Goal: Information Seeking & Learning: Learn about a topic

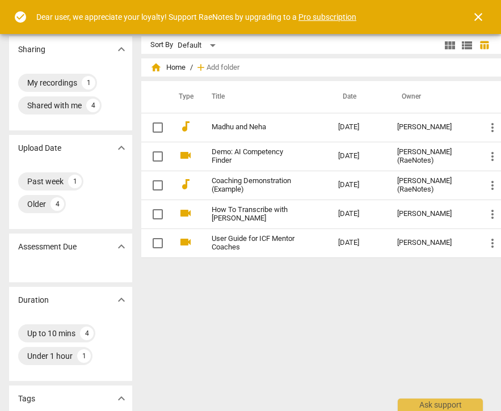
click at [479, 20] on span "close" at bounding box center [479, 17] width 14 height 14
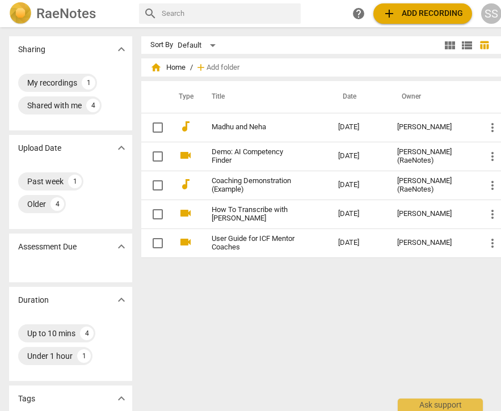
click at [491, 18] on div "SS" at bounding box center [491, 13] width 20 height 20
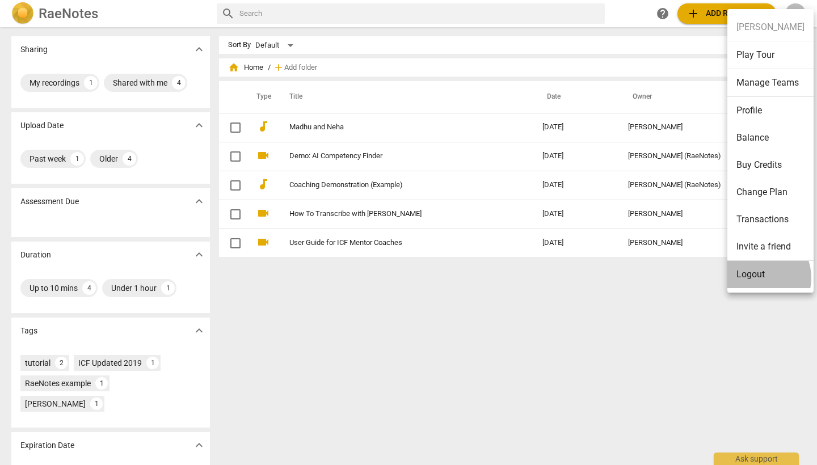
click at [500, 278] on li "Logout" at bounding box center [770, 274] width 86 height 27
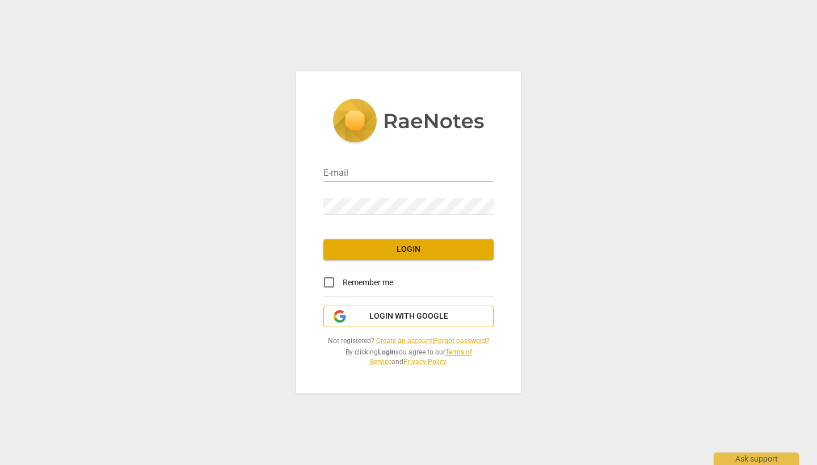
click at [399, 315] on span "Login with Google" at bounding box center [408, 316] width 79 height 11
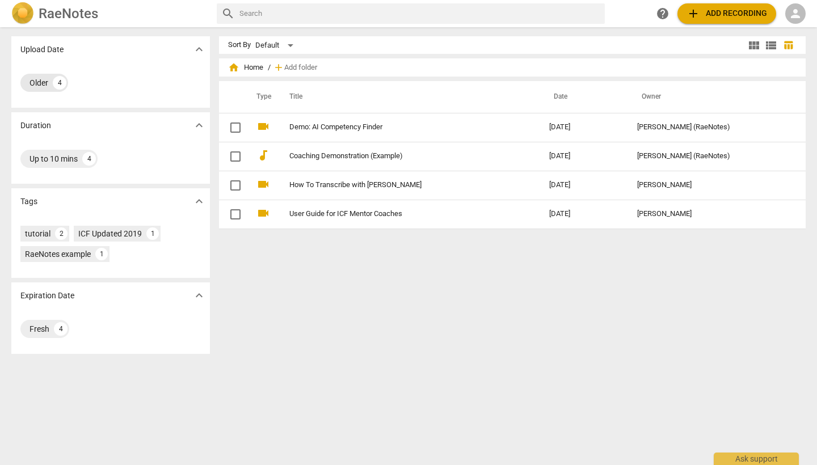
click at [30, 80] on div "Older" at bounding box center [39, 82] width 19 height 11
click at [39, 83] on div "Older" at bounding box center [39, 82] width 19 height 11
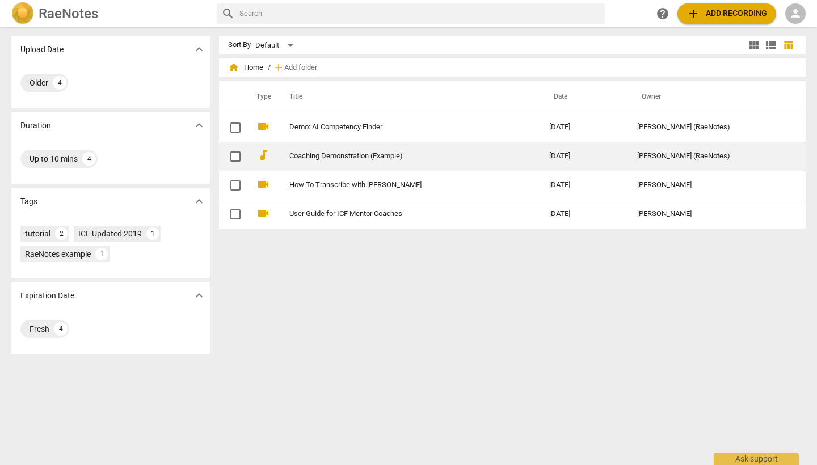
click at [348, 163] on td "Coaching Demonstration (Example)" at bounding box center [408, 156] width 264 height 29
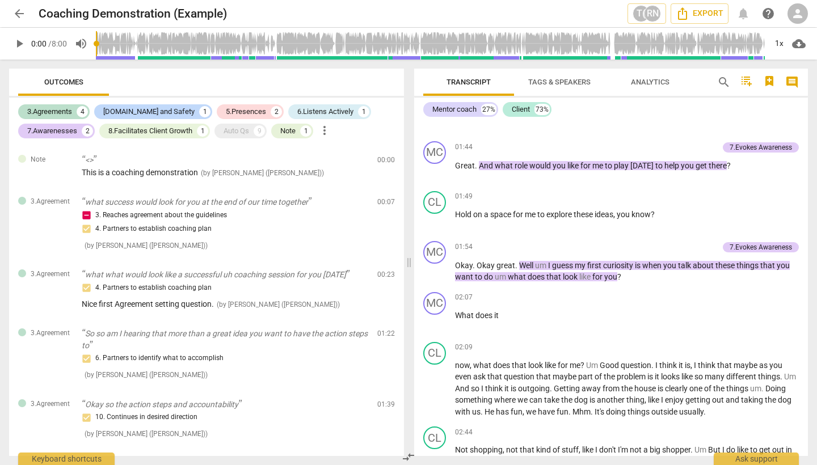
click at [18, 14] on span "arrow_back" at bounding box center [19, 14] width 14 height 14
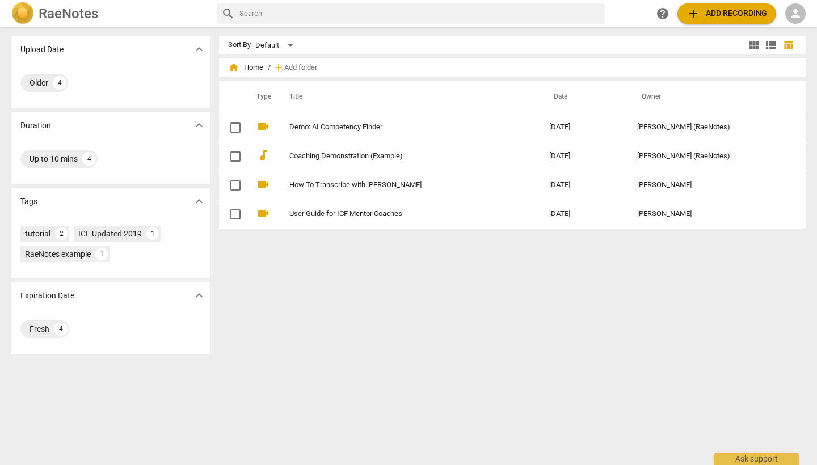
click at [799, 14] on span "person" at bounding box center [796, 14] width 14 height 14
click at [795, 26] on li "Login" at bounding box center [788, 27] width 41 height 27
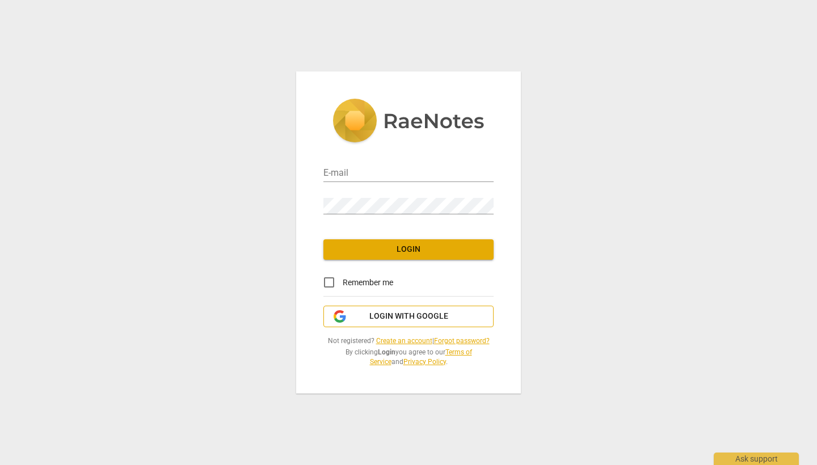
click at [457, 322] on button "Login with Google" at bounding box center [408, 317] width 170 height 22
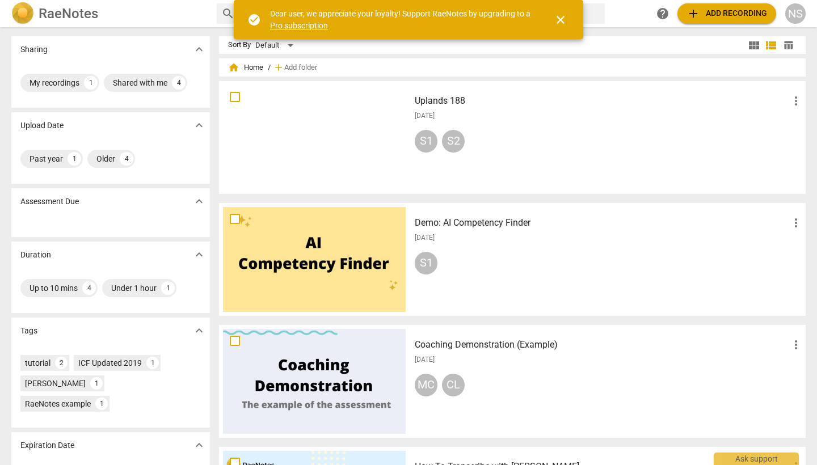
click at [457, 99] on h3 "Uplands 188" at bounding box center [602, 101] width 374 height 14
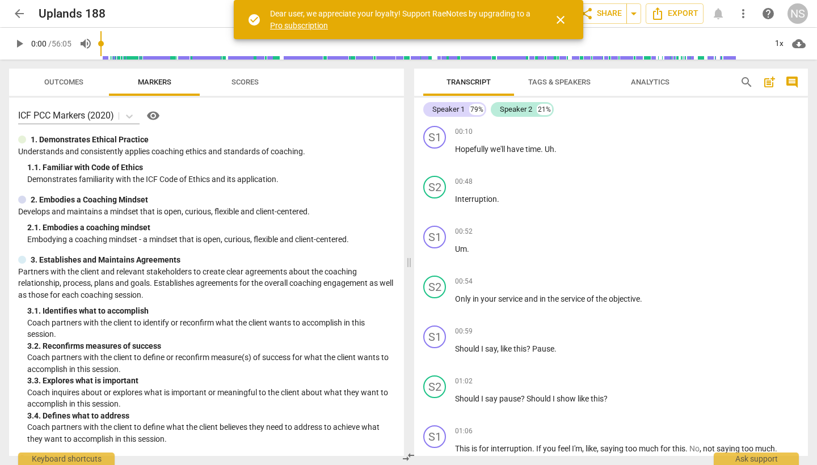
click at [245, 79] on span "Scores" at bounding box center [244, 82] width 27 height 9
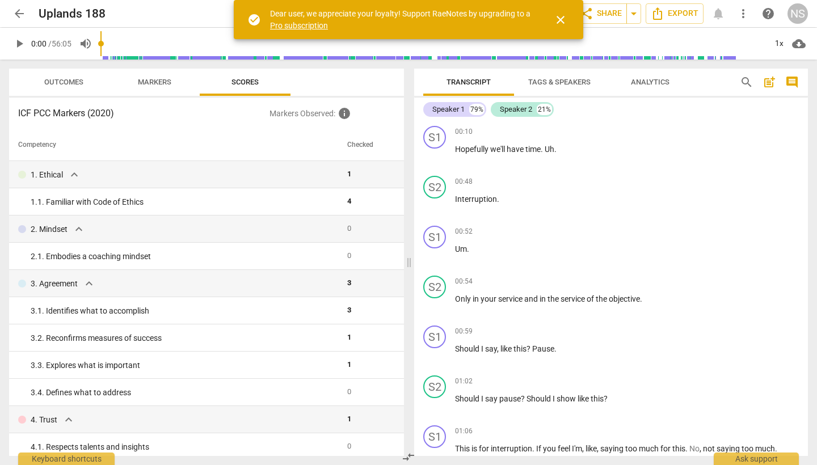
click at [561, 20] on span "close" at bounding box center [561, 20] width 14 height 14
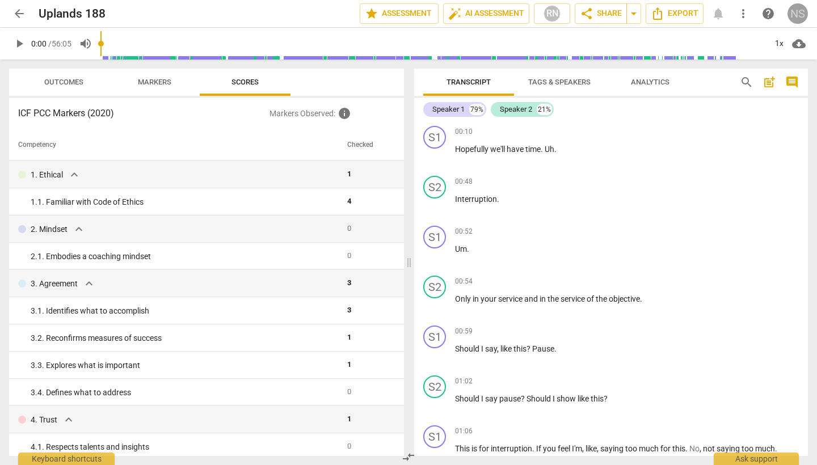
click at [799, 16] on div "NS" at bounding box center [798, 13] width 20 height 20
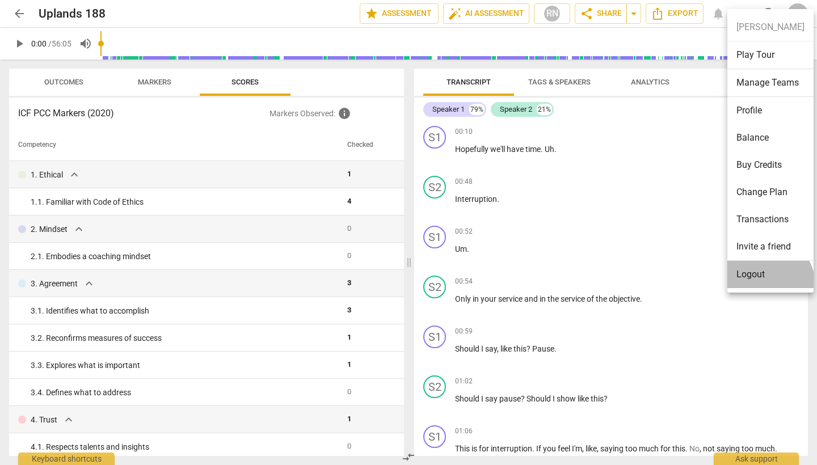
click at [767, 285] on li "Logout" at bounding box center [770, 274] width 86 height 27
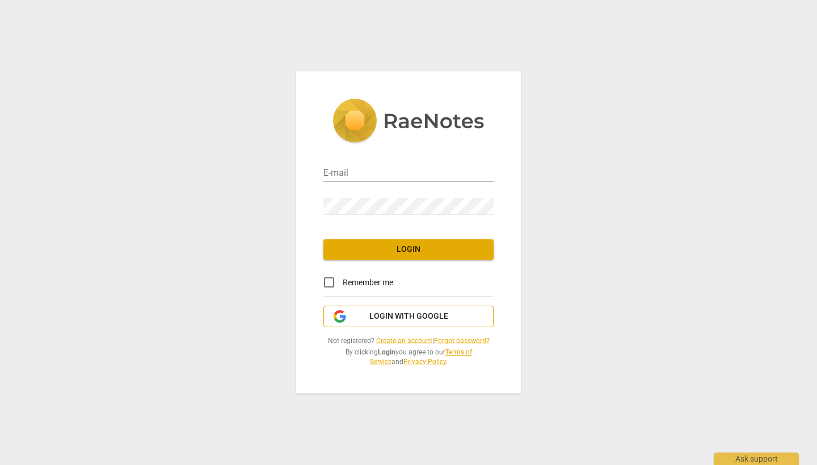
click at [419, 313] on span "Login with Google" at bounding box center [408, 316] width 79 height 11
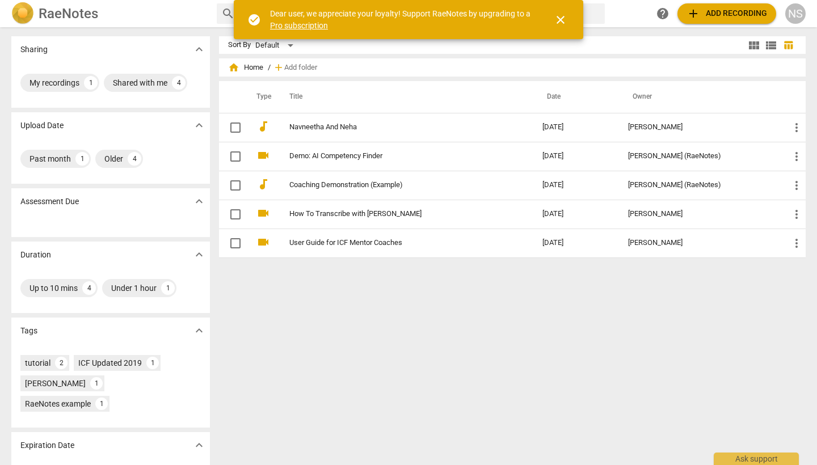
click at [799, 9] on div "NS" at bounding box center [795, 13] width 20 height 20
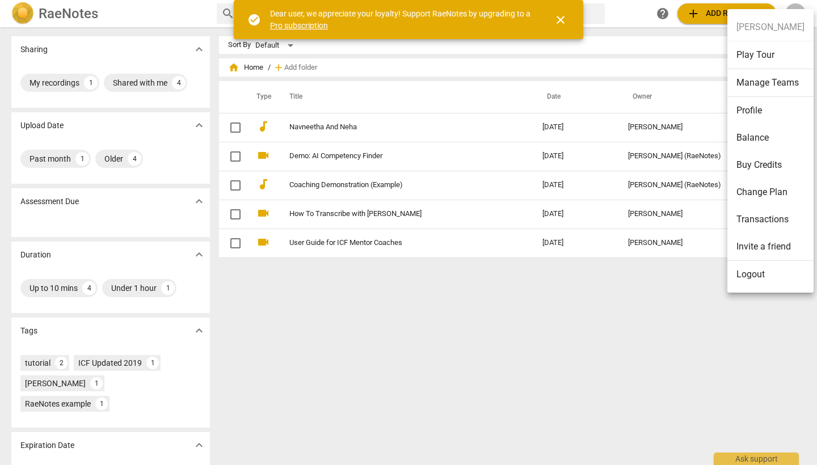
click at [767, 279] on li "Logout" at bounding box center [770, 274] width 86 height 27
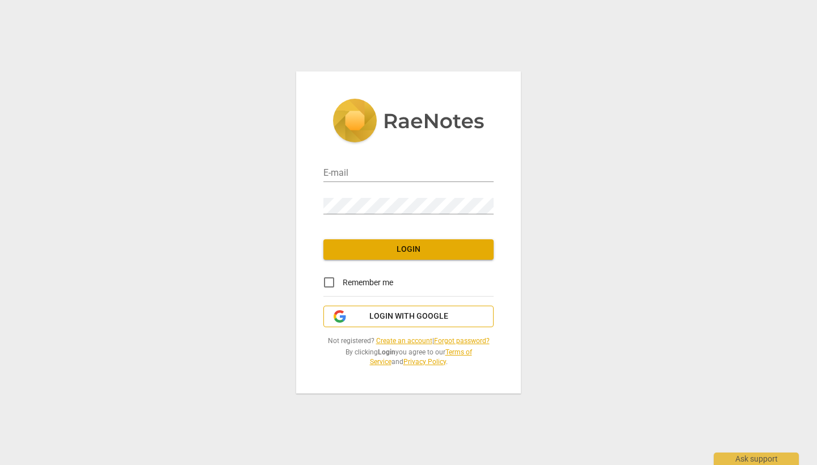
click at [427, 316] on span "Login with Google" at bounding box center [408, 316] width 79 height 11
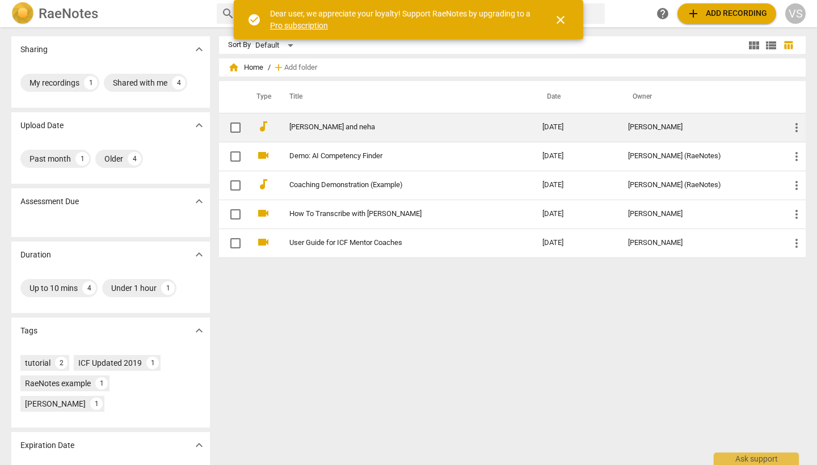
click at [332, 134] on td "[PERSON_NAME] and neha" at bounding box center [405, 127] width 258 height 29
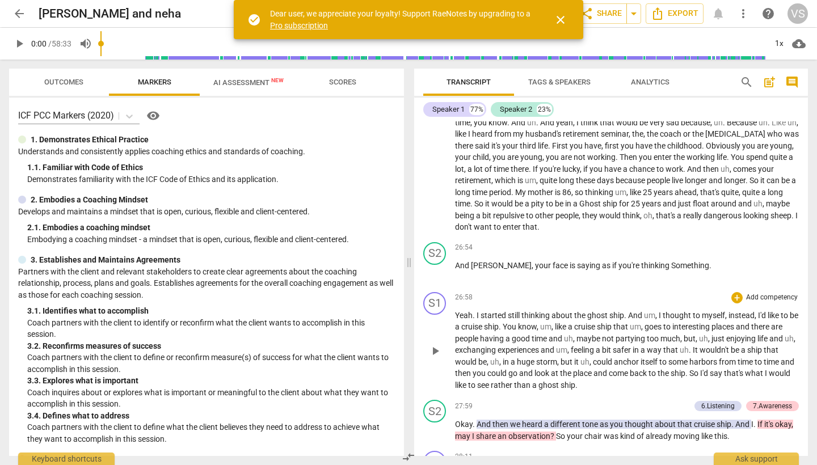
scroll to position [3038, 0]
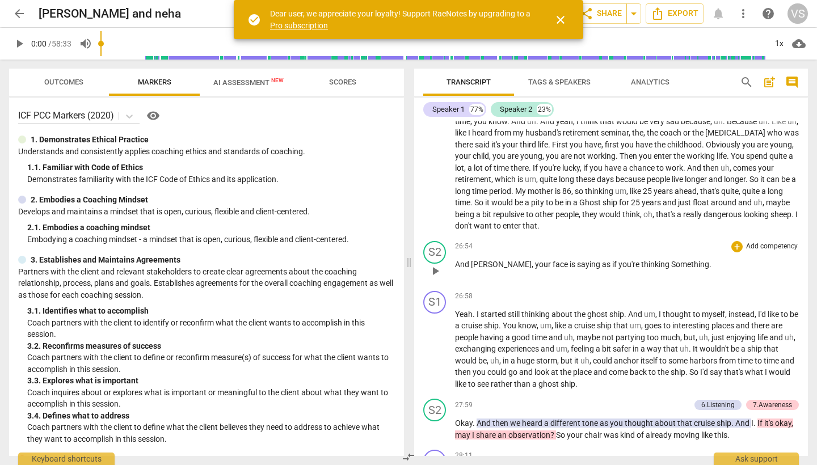
drag, startPoint x: 482, startPoint y: 227, endPoint x: 458, endPoint y: 227, distance: 23.3
click at [458, 241] on div "26:54 + Add competency keyboard_arrow_right" at bounding box center [627, 246] width 344 height 11
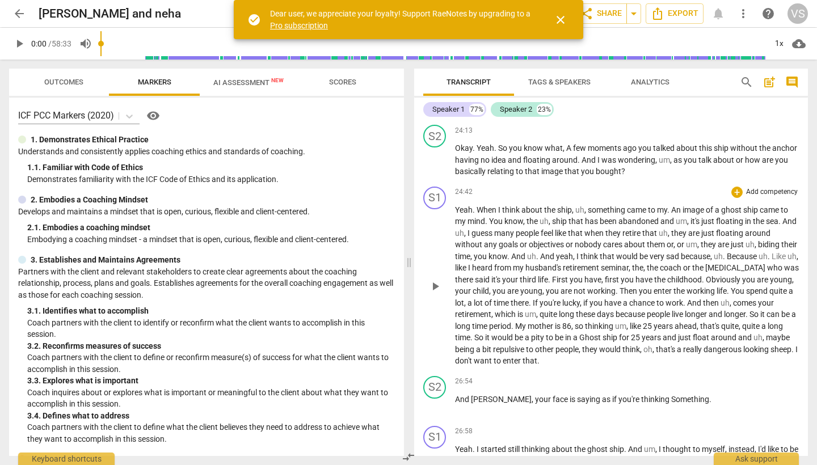
scroll to position [2905, 0]
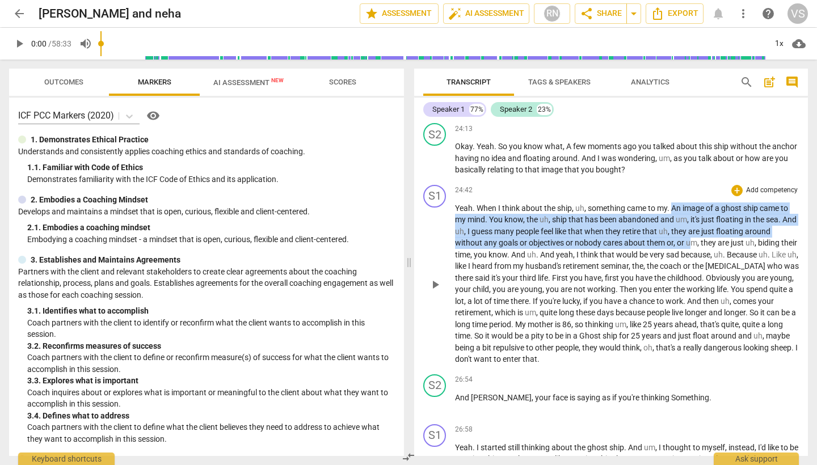
drag, startPoint x: 675, startPoint y: 193, endPoint x: 692, endPoint y: 229, distance: 39.6
click at [692, 229] on p "Yeah . When I think about the ship , uh , something came to my . An image of a …" at bounding box center [627, 284] width 344 height 163
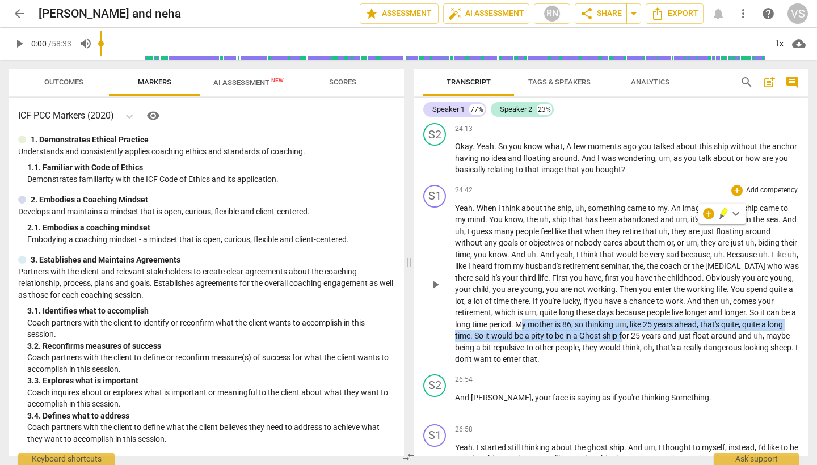
drag, startPoint x: 597, startPoint y: 306, endPoint x: 709, endPoint y: 322, distance: 112.8
click at [709, 322] on p "Yeah . When I think about the ship , uh , something came to my . An image of a …" at bounding box center [627, 284] width 344 height 163
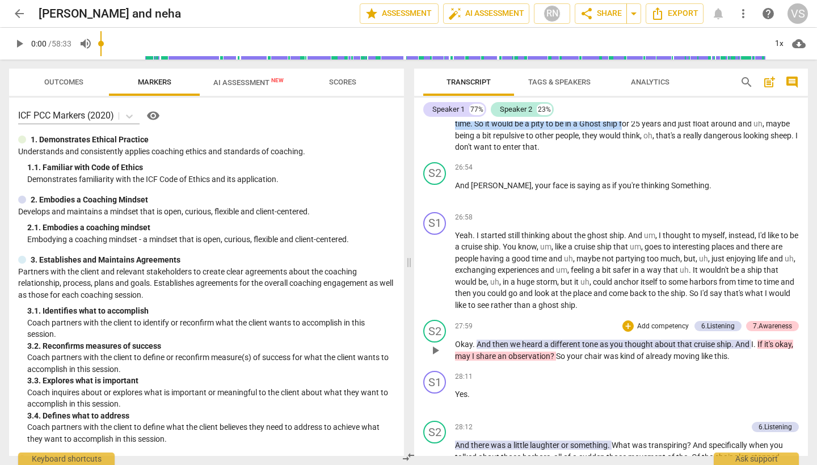
scroll to position [3117, 0]
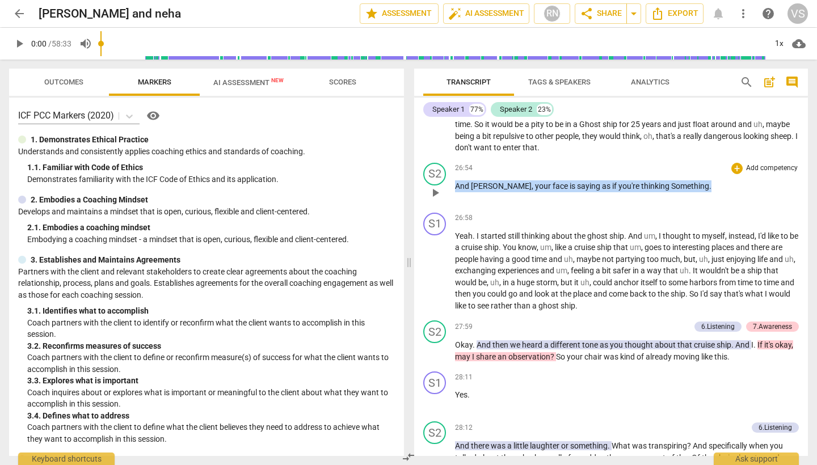
drag, startPoint x: 681, startPoint y: 172, endPoint x: 449, endPoint y: 164, distance: 231.6
click at [449, 164] on div "S2 play_arrow pause 26:54 + Add competency keyboard_arrow_right And [PERSON_NAM…" at bounding box center [611, 183] width 394 height 50
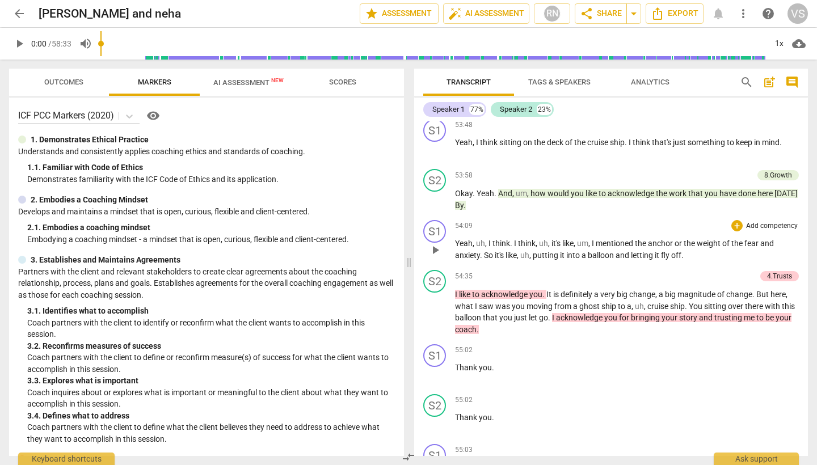
scroll to position [6907, 0]
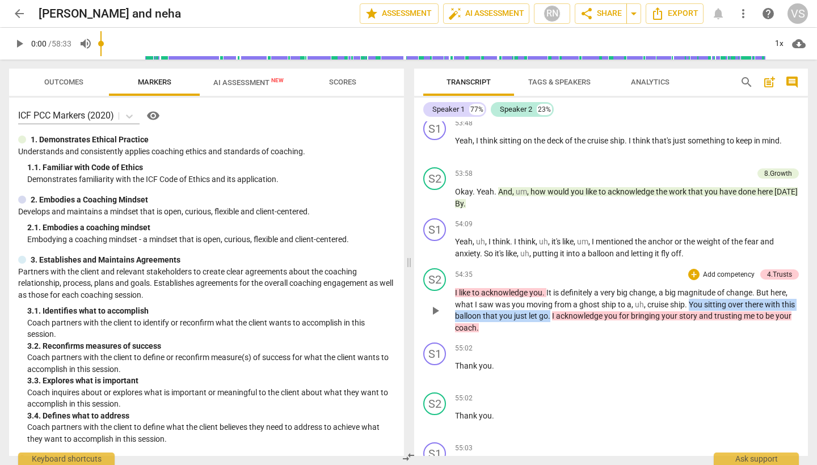
drag, startPoint x: 691, startPoint y: 246, endPoint x: 565, endPoint y: 259, distance: 127.1
click at [565, 287] on p "I like to acknowledge you . It is definitely a very big change , a big magnitud…" at bounding box center [627, 310] width 344 height 47
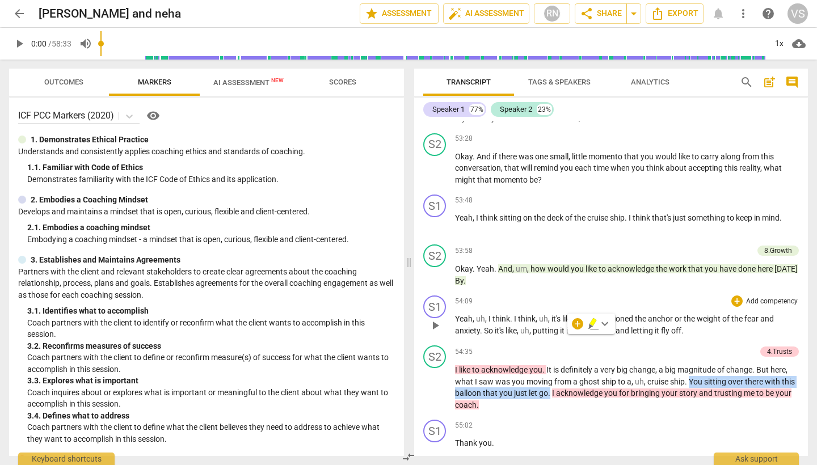
scroll to position [6825, 0]
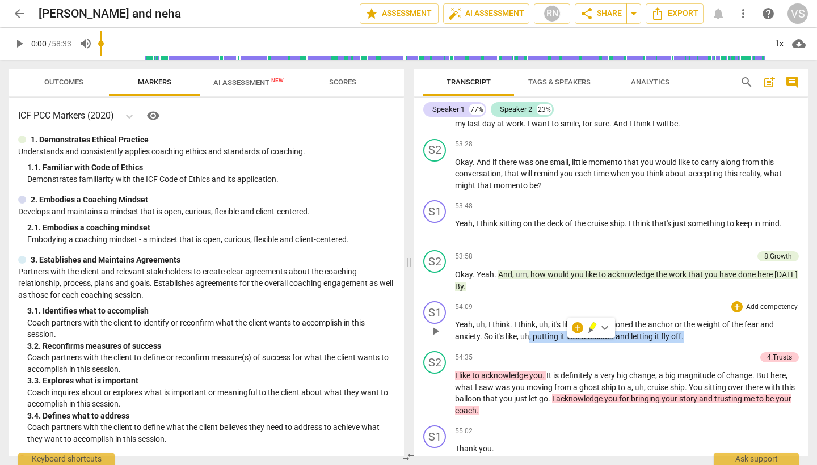
drag, startPoint x: 531, startPoint y: 282, endPoint x: 695, endPoint y: 276, distance: 164.1
click at [695, 319] on p "Yeah , uh , I think . I think , uh , it's like , um , I mentioned the anchor or…" at bounding box center [627, 330] width 344 height 23
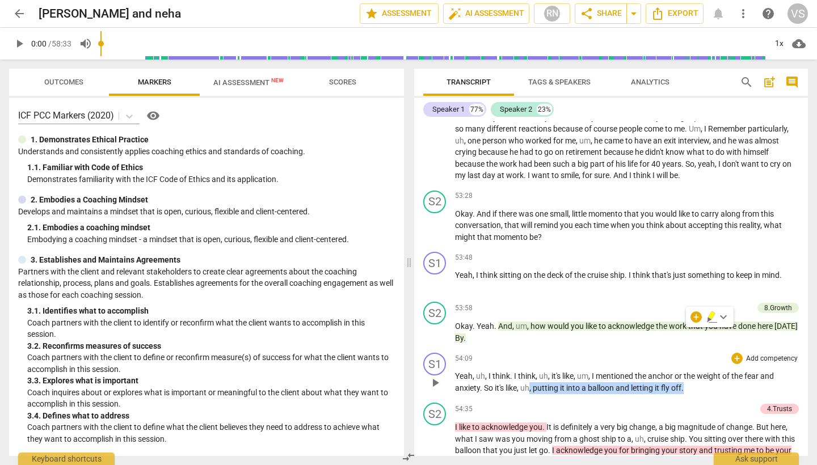
scroll to position [6768, 0]
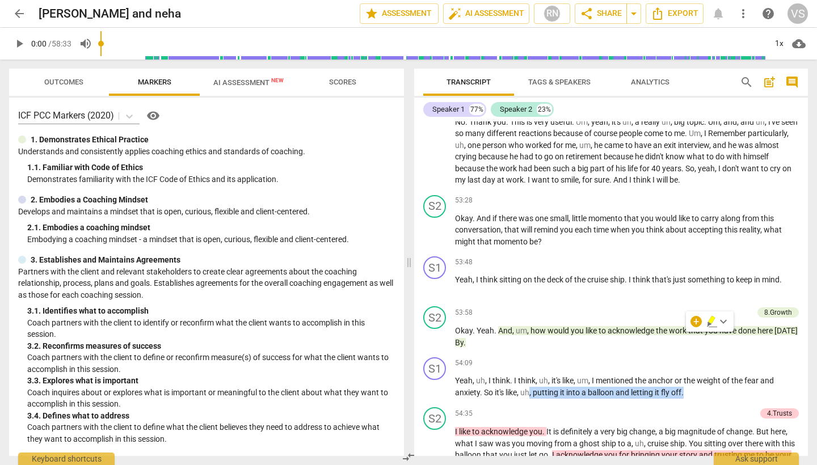
click at [249, 82] on span "AI Assessment New" at bounding box center [248, 82] width 70 height 9
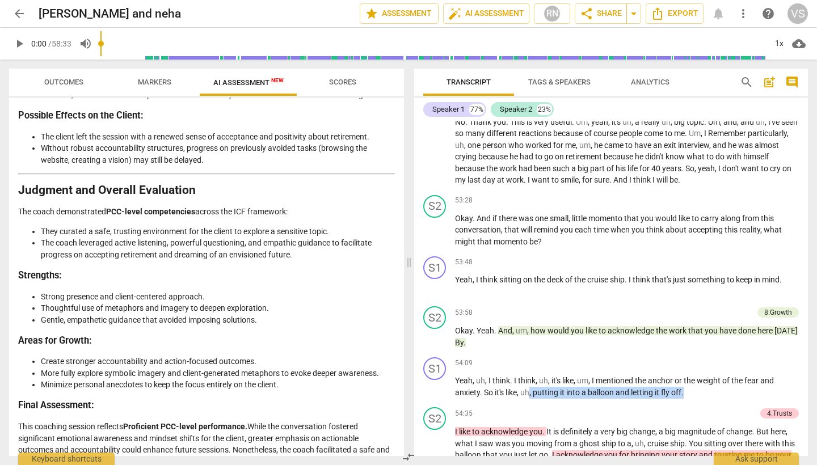
scroll to position [0, 0]
click at [74, 356] on li "Create stronger accountability and action-focused outcomes." at bounding box center [218, 362] width 354 height 12
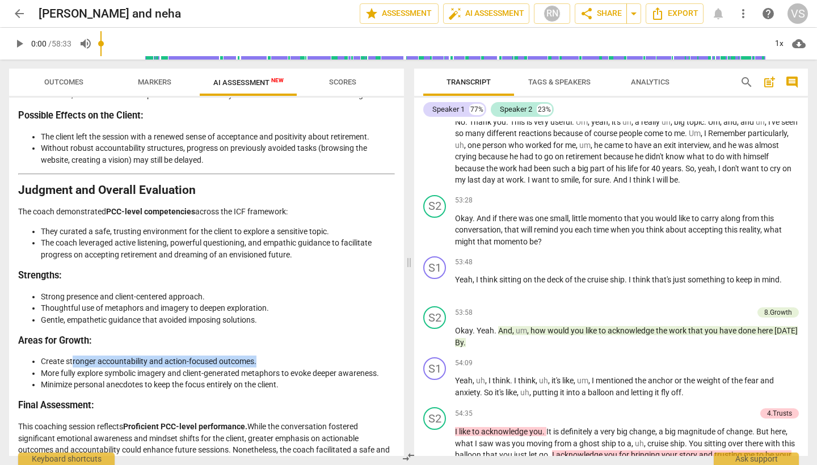
drag, startPoint x: 74, startPoint y: 331, endPoint x: 258, endPoint y: 335, distance: 183.9
click at [258, 356] on li "Create stronger accountability and action-focused outcomes." at bounding box center [218, 362] width 354 height 12
drag, startPoint x: 102, startPoint y: 345, endPoint x: 291, endPoint y: 346, distance: 188.4
click at [291, 368] on li "More fully explore symbolic imagery and client-generated metaphors to evoke dee…" at bounding box center [218, 374] width 354 height 12
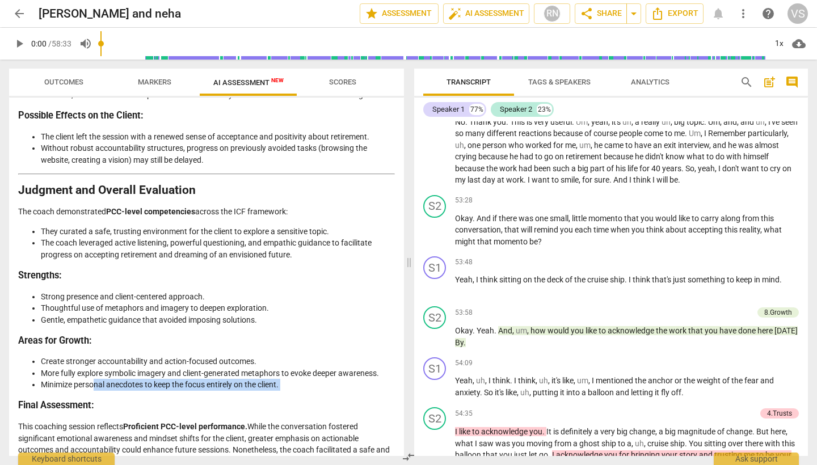
drag, startPoint x: 94, startPoint y: 355, endPoint x: 208, endPoint y: 362, distance: 114.3
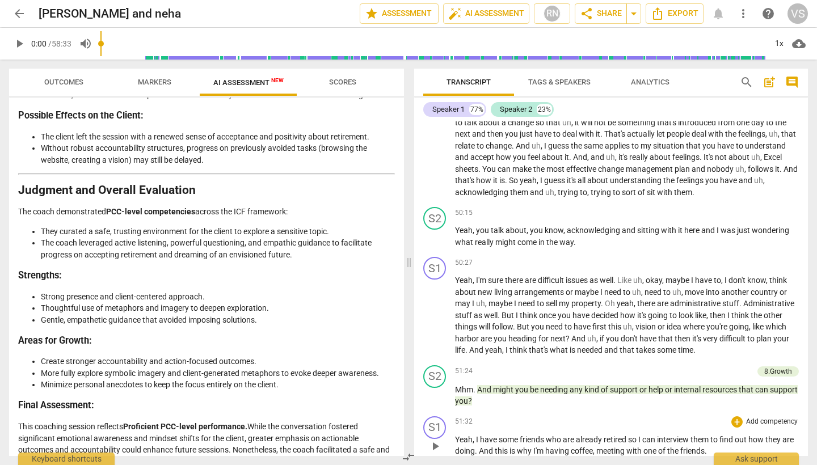
scroll to position [6220, 0]
